Goal: Information Seeking & Learning: Learn about a topic

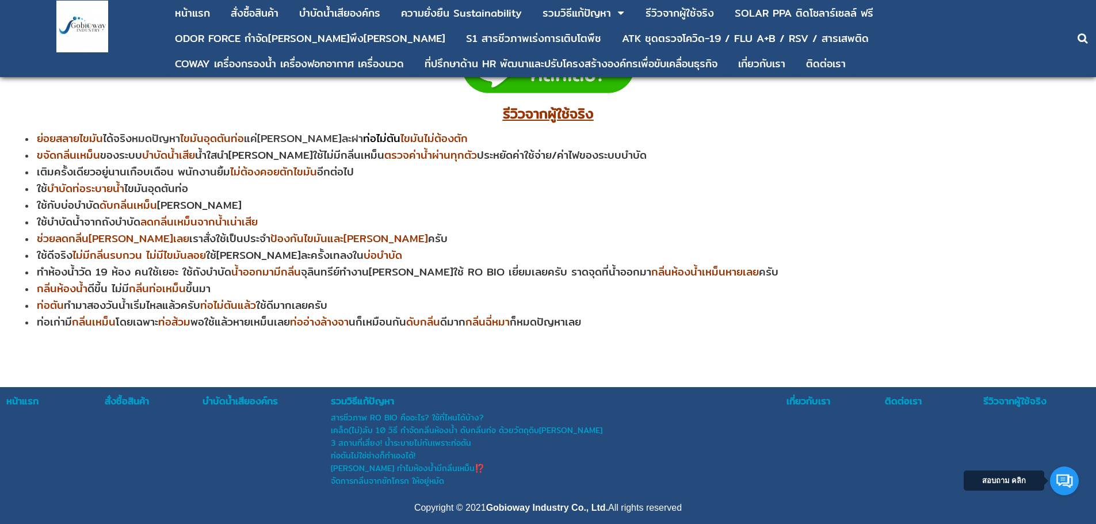
scroll to position [6790, 0]
click at [28, 393] on div "หน้าแรก" at bounding box center [54, 400] width 97 height 15
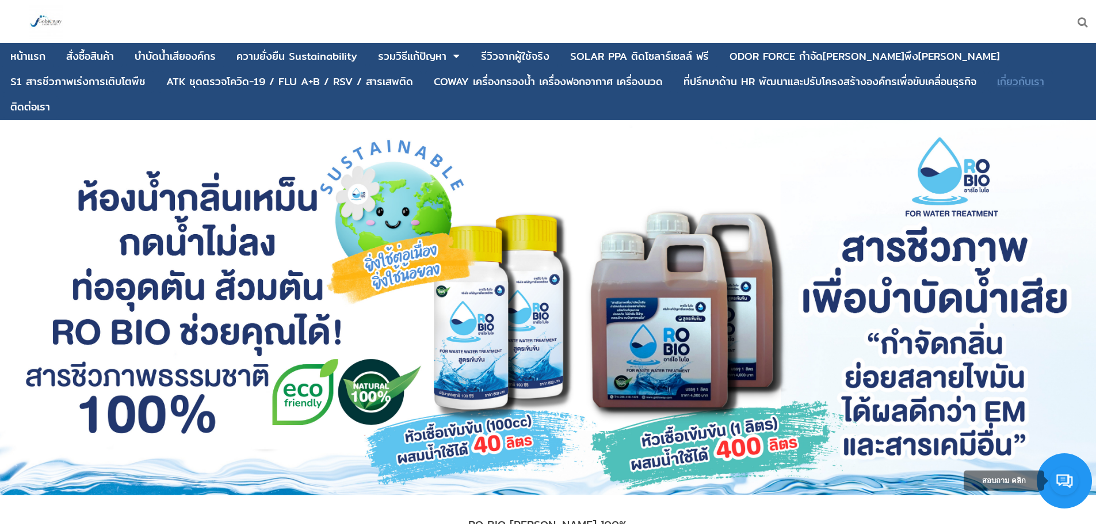
click at [997, 82] on div "เกี่ยวกับเรา" at bounding box center [1020, 82] width 47 height 10
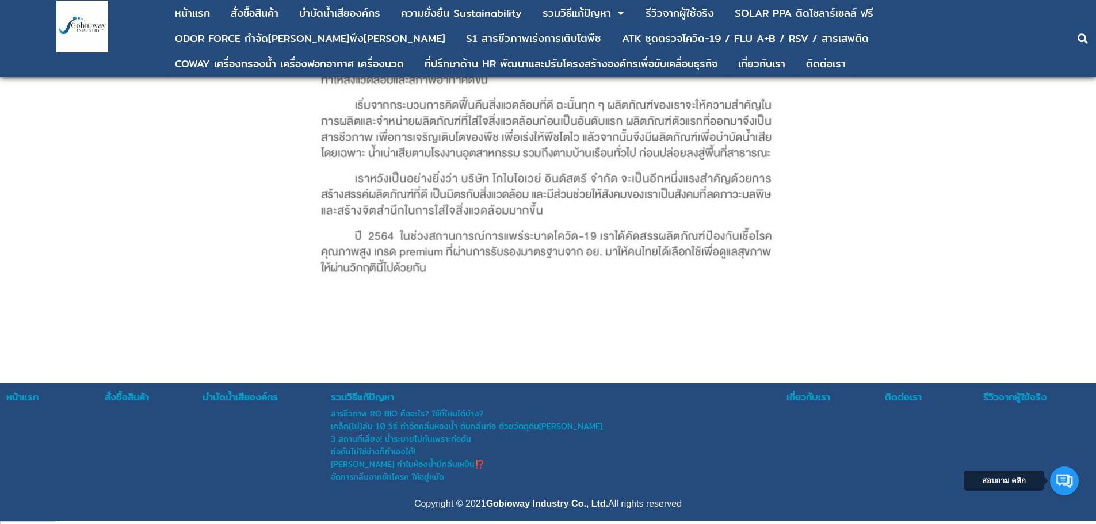
scroll to position [504, 0]
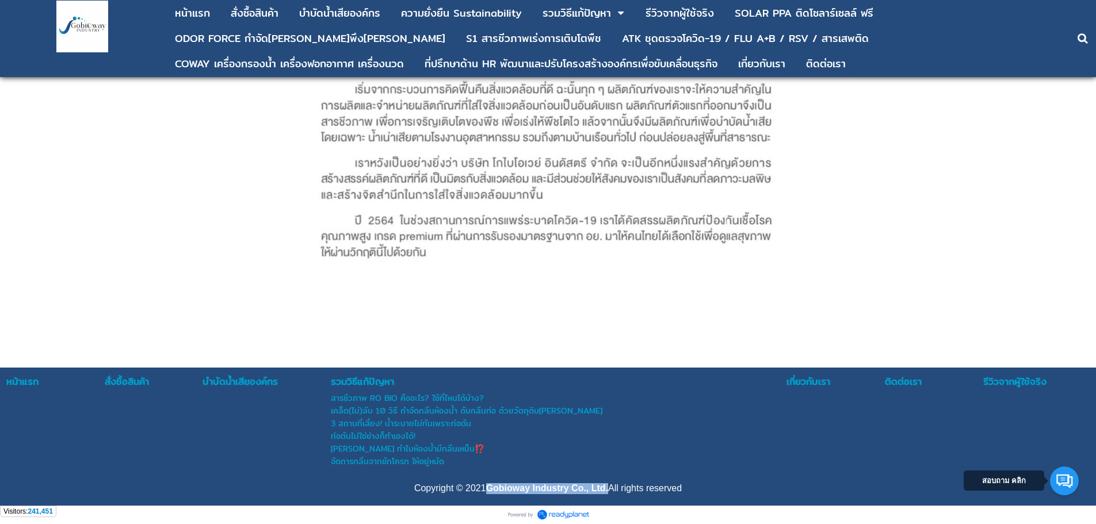
drag, startPoint x: 488, startPoint y: 487, endPoint x: 607, endPoint y: 490, distance: 119.1
click at [607, 490] on strong "Gobioway Industry Co., Ltd." at bounding box center [547, 488] width 122 height 10
copy strong "Gobioway Industry Co., Ltd."
